Goal: Task Accomplishment & Management: Complete application form

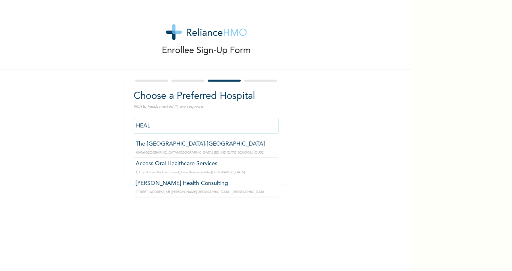
type input "The [GEOGRAPHIC_DATA]-[GEOGRAPHIC_DATA]"
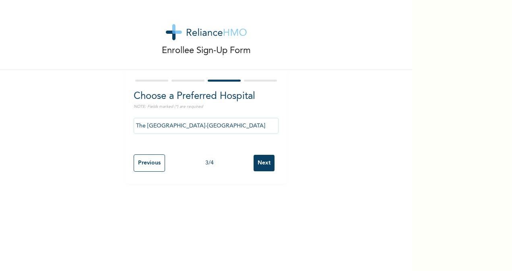
click at [254, 161] on input "Next" at bounding box center [264, 163] width 21 height 16
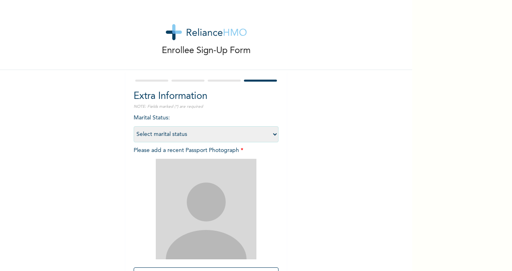
click at [243, 131] on select "Select marital status [DEMOGRAPHIC_DATA] Married [DEMOGRAPHIC_DATA] Widow/[DEMO…" at bounding box center [206, 134] width 145 height 16
select select "2"
click at [134, 126] on select "Select marital status [DEMOGRAPHIC_DATA] Married [DEMOGRAPHIC_DATA] Widow/[DEMO…" at bounding box center [206, 134] width 145 height 16
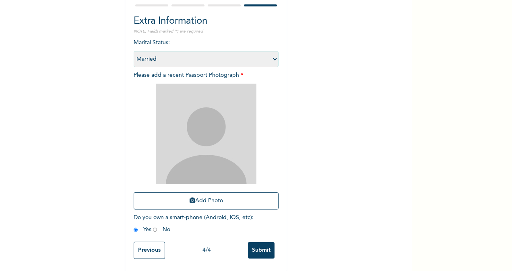
scroll to position [80, 0]
click at [214, 195] on button "Add Photo" at bounding box center [206, 200] width 145 height 17
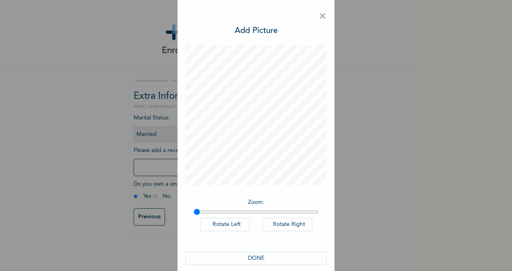
click at [262, 253] on button "DONE" at bounding box center [256, 258] width 141 height 13
click at [256, 256] on button "DONE" at bounding box center [256, 258] width 141 height 13
click at [247, 256] on button "DONE" at bounding box center [256, 258] width 141 height 13
click at [224, 226] on button "Rotate Left" at bounding box center [225, 224] width 50 height 13
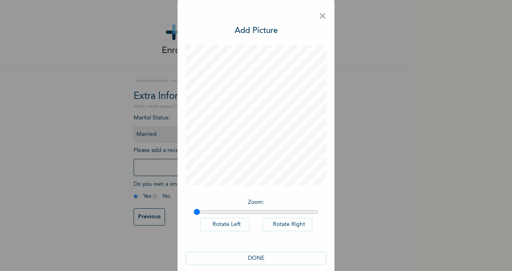
click at [224, 226] on button "Rotate Left" at bounding box center [225, 224] width 50 height 13
click at [320, 18] on span "×" at bounding box center [323, 16] width 8 height 17
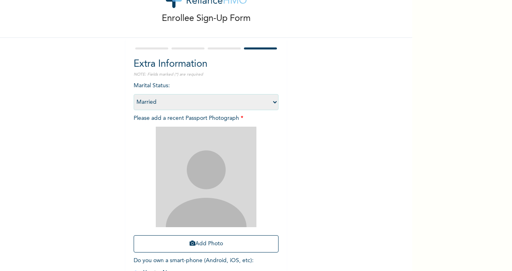
scroll to position [48, 0]
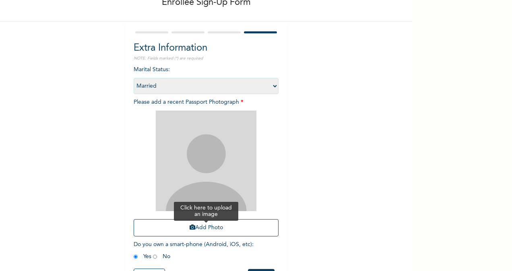
click at [202, 225] on button "Add Photo" at bounding box center [206, 227] width 145 height 17
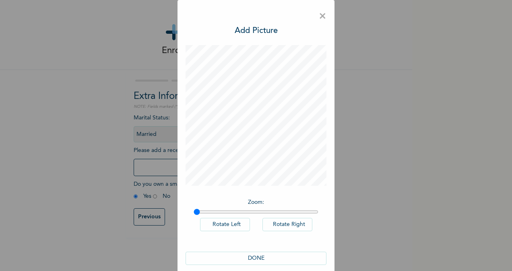
click at [287, 227] on button "Rotate Right" at bounding box center [287, 224] width 50 height 13
click at [254, 255] on button "DONE" at bounding box center [256, 258] width 141 height 13
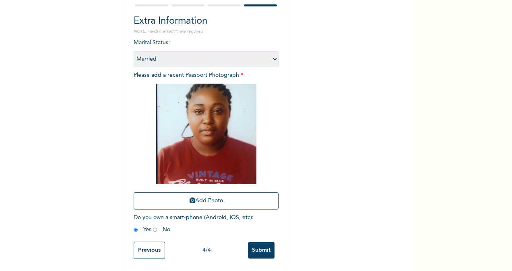
scroll to position [82, 0]
click at [258, 242] on input "Submit" at bounding box center [261, 250] width 27 height 16
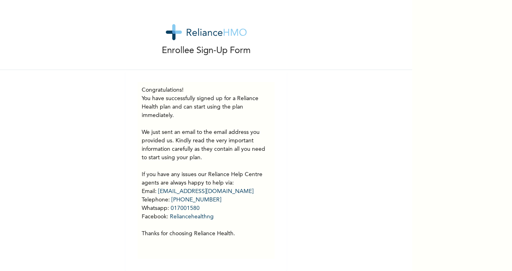
scroll to position [6, 0]
